Goal: Information Seeking & Learning: Learn about a topic

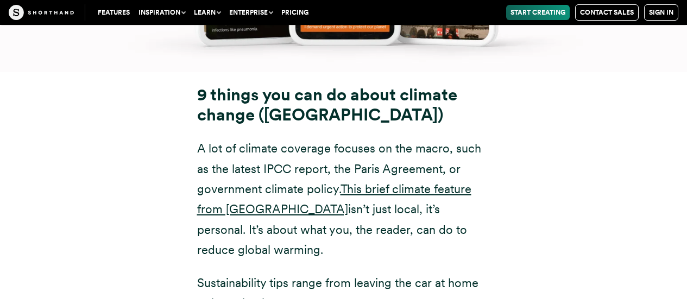
scroll to position [12076, 0]
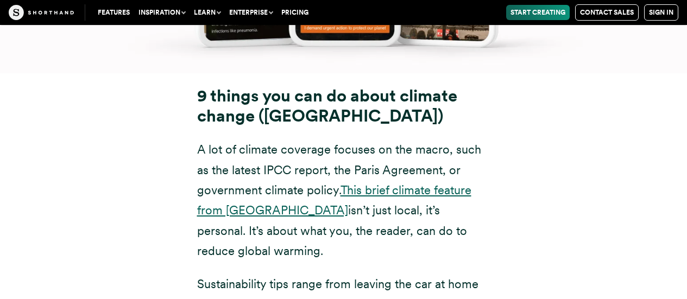
click at [397, 183] on link "This brief climate feature from [GEOGRAPHIC_DATA]" at bounding box center [334, 200] width 274 height 34
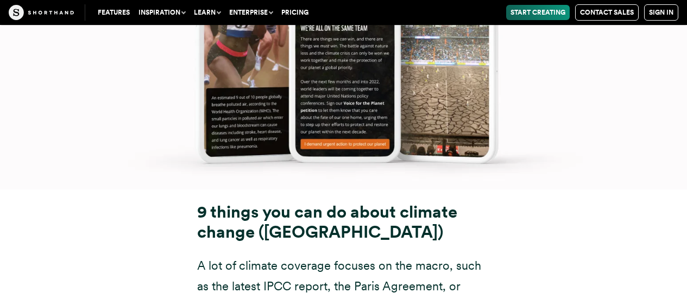
scroll to position [12022, 0]
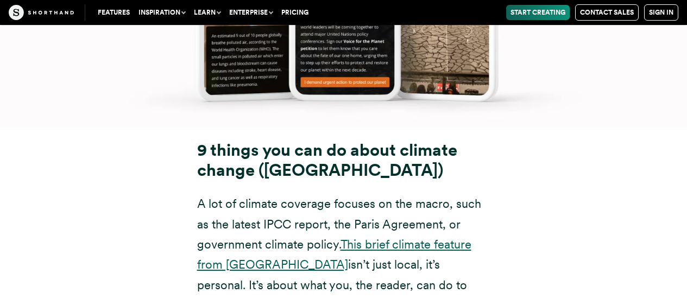
click at [422, 237] on link "This brief climate feature from [GEOGRAPHIC_DATA]" at bounding box center [334, 254] width 274 height 34
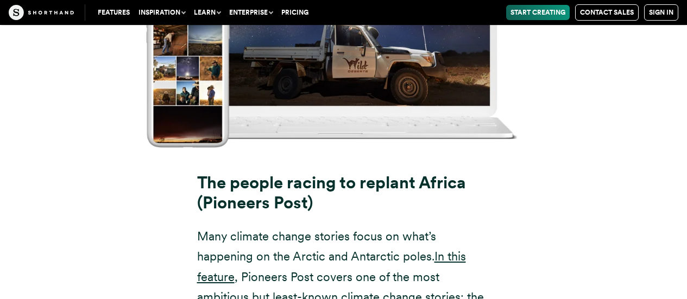
scroll to position [9904, 0]
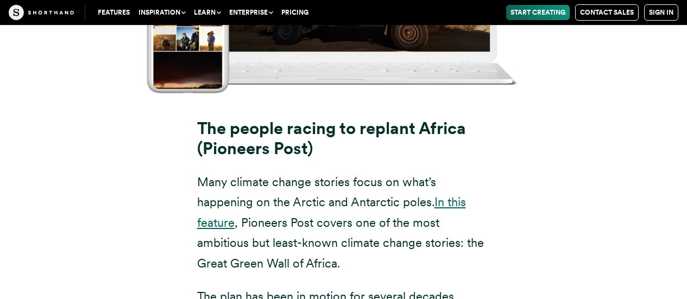
click at [458, 195] on link "In this feature" at bounding box center [331, 212] width 269 height 34
